Goal: Information Seeking & Learning: Check status

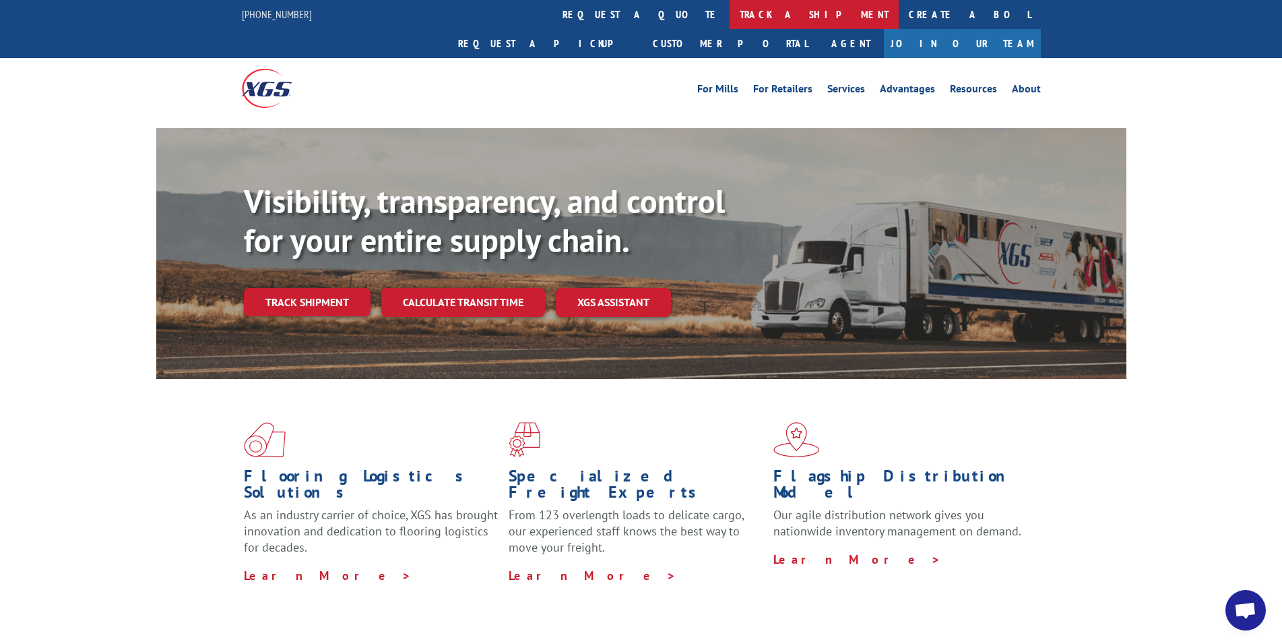
click at [730, 20] on link "track a shipment" at bounding box center [814, 14] width 169 height 29
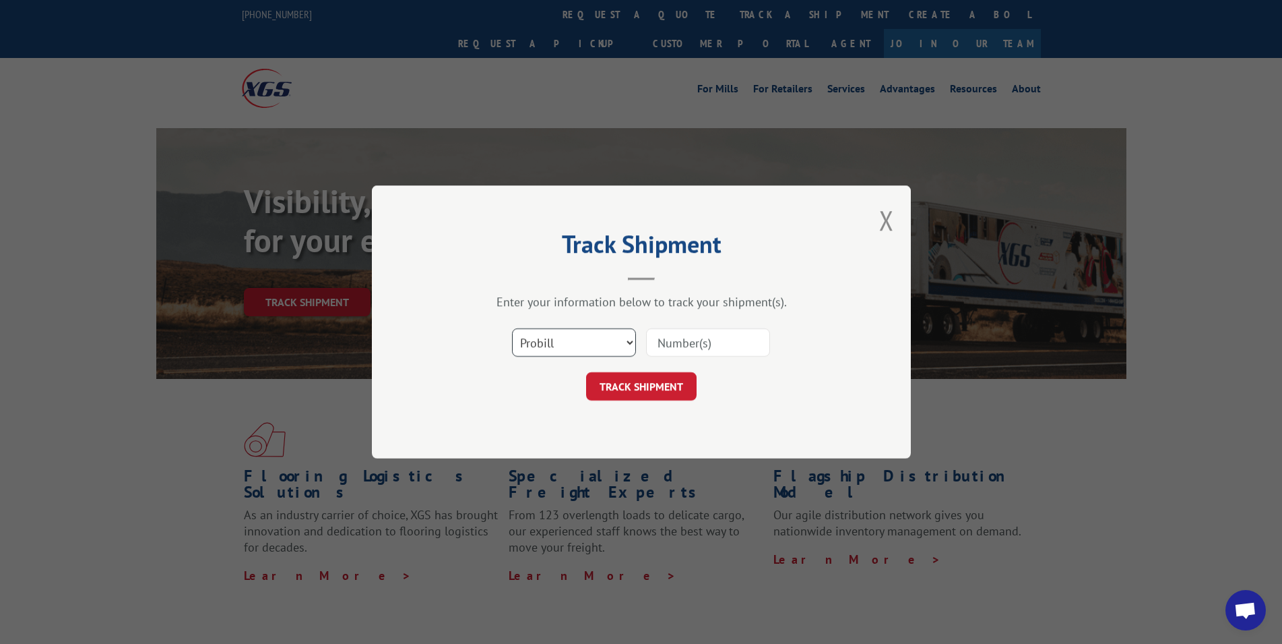
click at [512, 328] on select "Select category... Probill BOL PO" at bounding box center [574, 342] width 124 height 28
select select "bol"
click option "BOL" at bounding box center [0, 0] width 0 height 0
click at [699, 348] on input at bounding box center [708, 342] width 124 height 28
type input "RA315664"
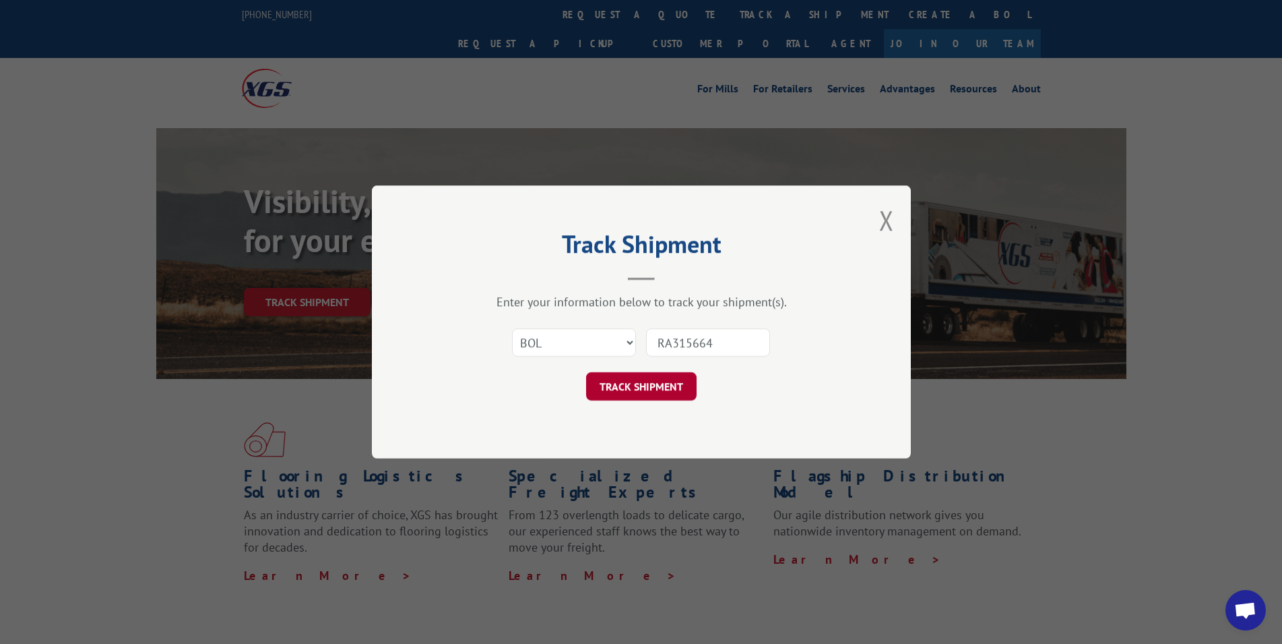
click at [654, 383] on button "TRACK SHIPMENT" at bounding box center [641, 386] width 111 height 28
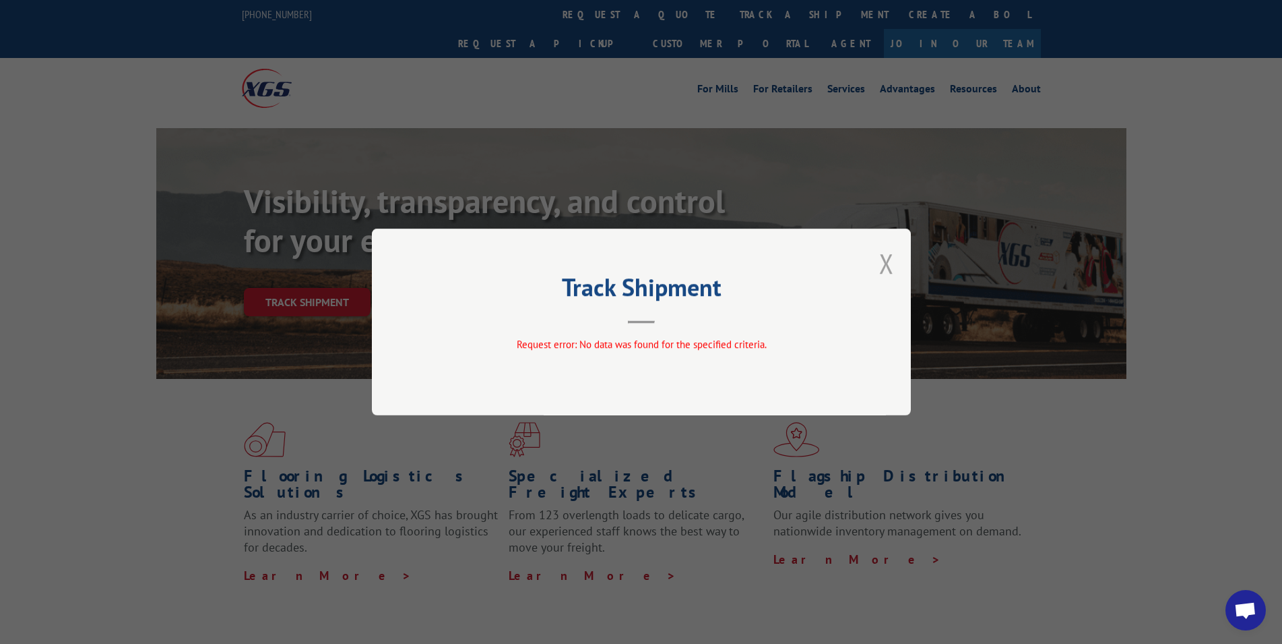
click at [890, 265] on button "Close modal" at bounding box center [886, 263] width 15 height 36
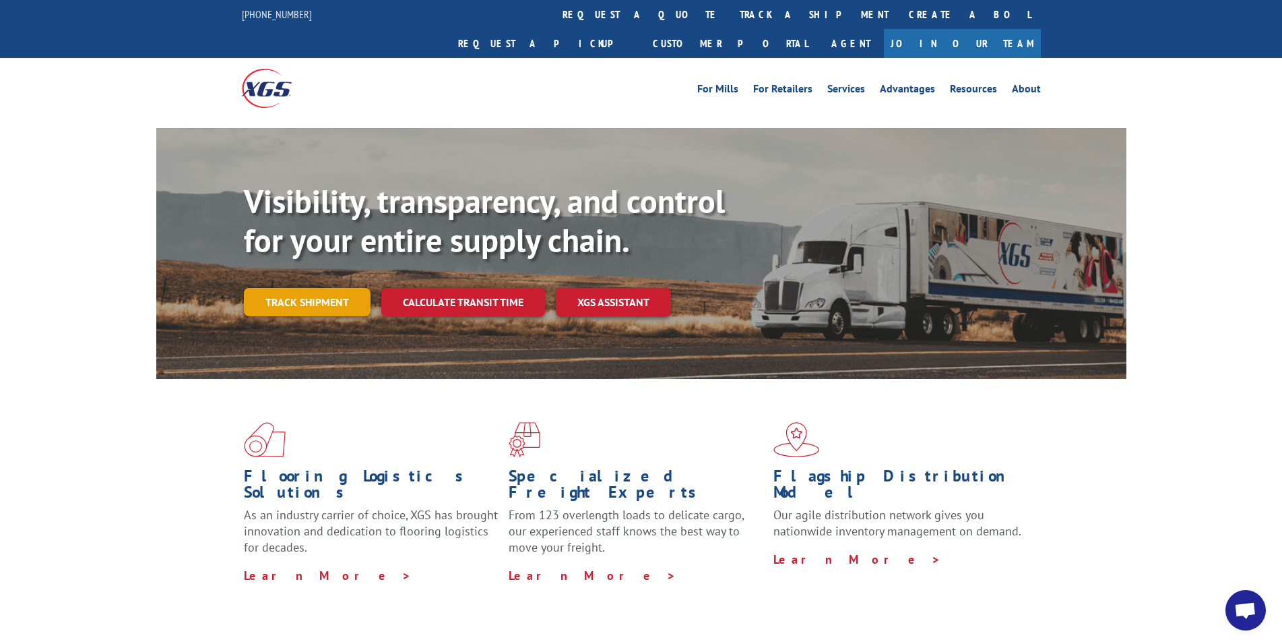
click at [308, 288] on link "Track shipment" at bounding box center [307, 302] width 127 height 28
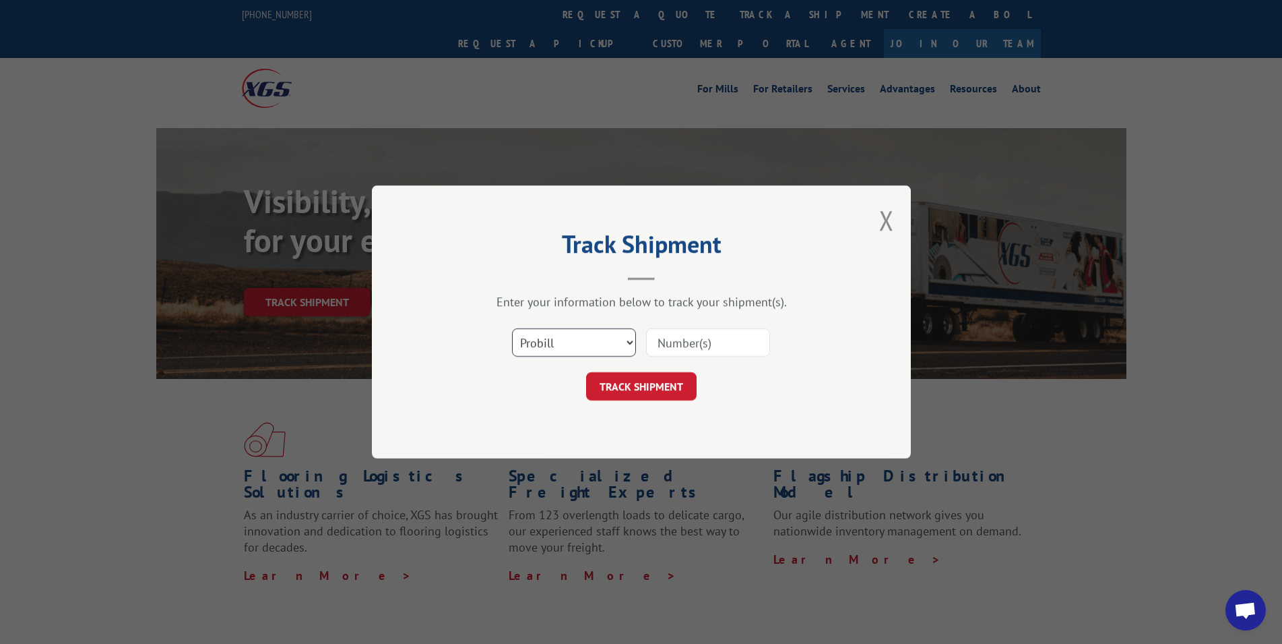
click at [512, 328] on select "Select category... Probill BOL PO" at bounding box center [574, 342] width 124 height 28
select select "po"
click option "PO" at bounding box center [0, 0] width 0 height 0
click at [705, 343] on input at bounding box center [708, 342] width 124 height 28
type input "28546912"
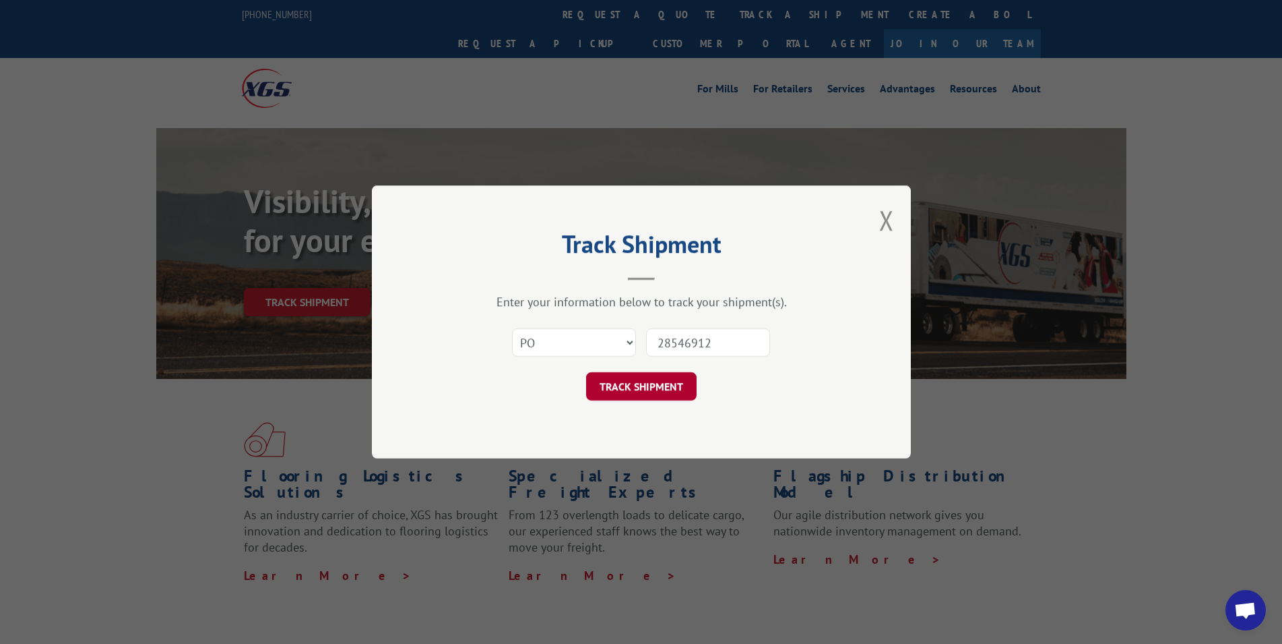
click at [656, 390] on button "TRACK SHIPMENT" at bounding box center [641, 386] width 111 height 28
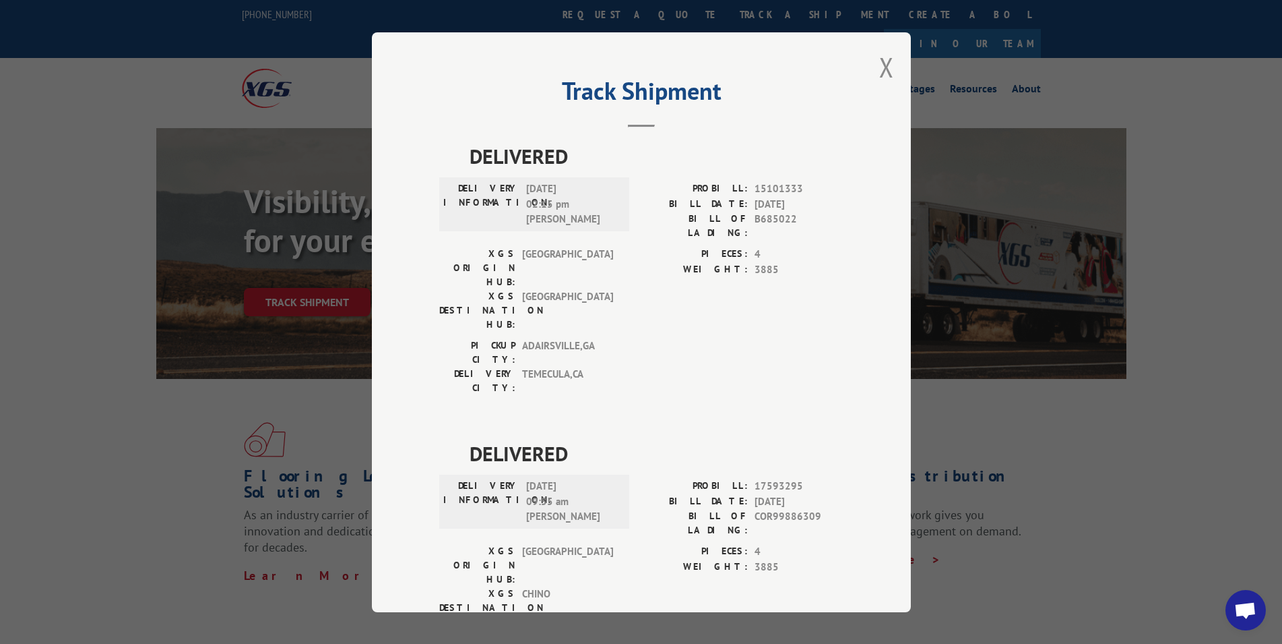
click at [660, 271] on div "PIECES: 4 WEIGHT: 3885" at bounding box center [743, 293] width 202 height 92
click at [462, 91] on h2 "Track Shipment" at bounding box center [641, 95] width 404 height 26
click at [879, 69] on button "Close modal" at bounding box center [886, 67] width 15 height 36
